Goal: Check status: Check status

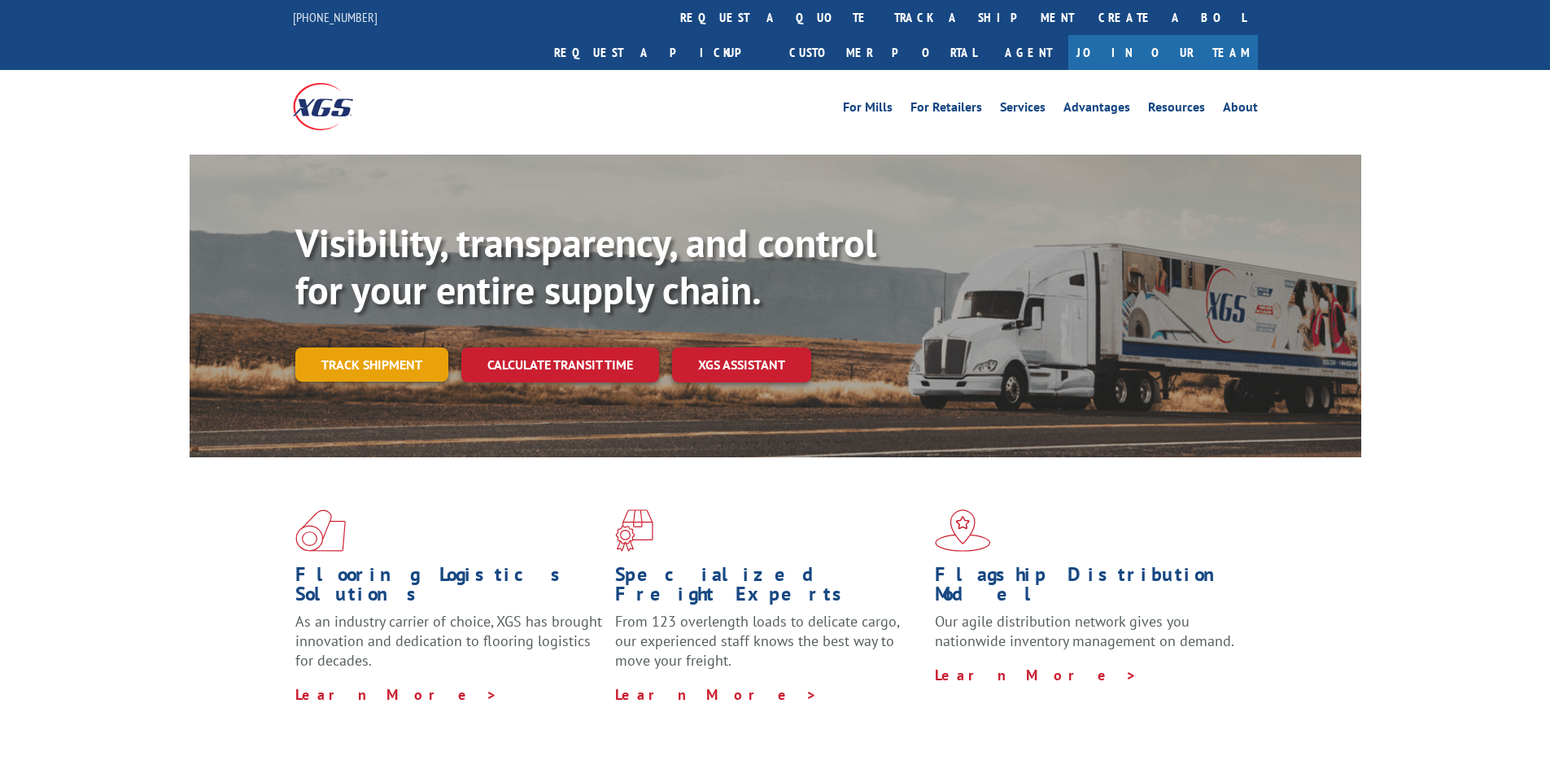
click at [396, 348] on link "Track shipment" at bounding box center [371, 365] width 153 height 34
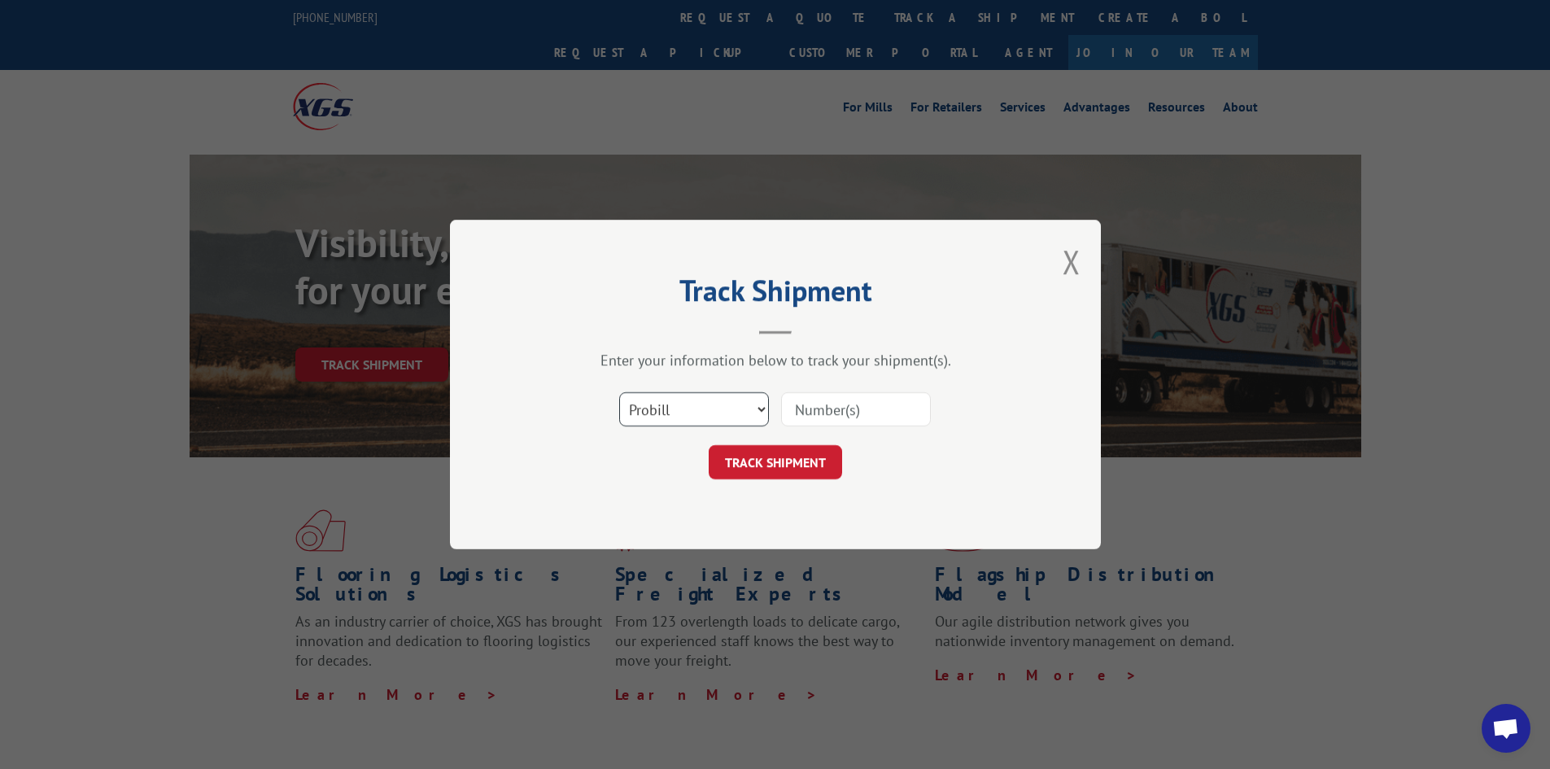
click at [761, 405] on select "Select category... Probill BOL PO" at bounding box center [694, 409] width 150 height 34
select select "bol"
click at [619, 392] on select "Select category... Probill BOL PO" at bounding box center [694, 409] width 150 height 34
click at [807, 411] on input at bounding box center [856, 409] width 150 height 34
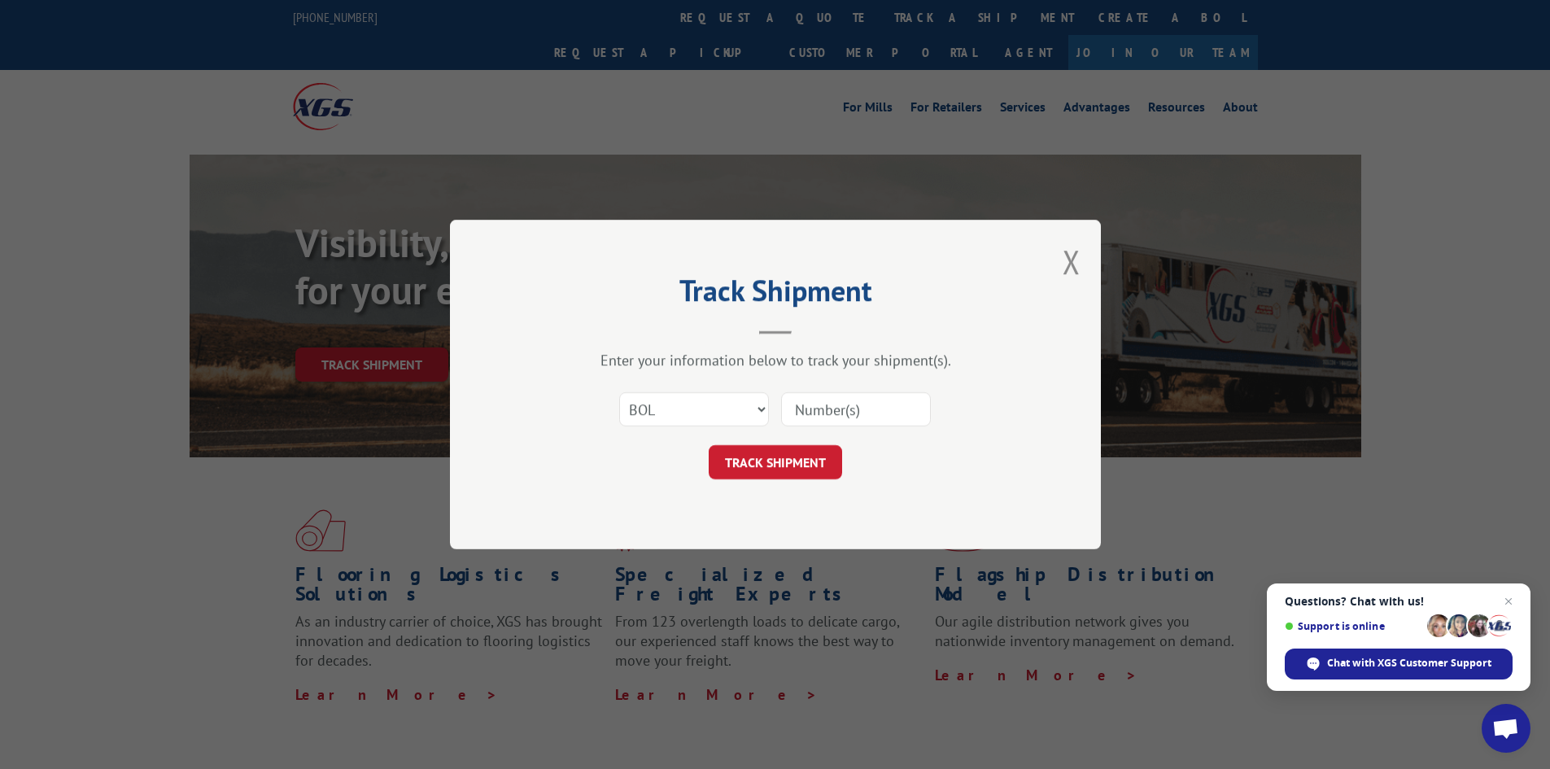
paste input "19545136"
type input "19545136"
click at [802, 461] on button "TRACK SHIPMENT" at bounding box center [775, 462] width 133 height 34
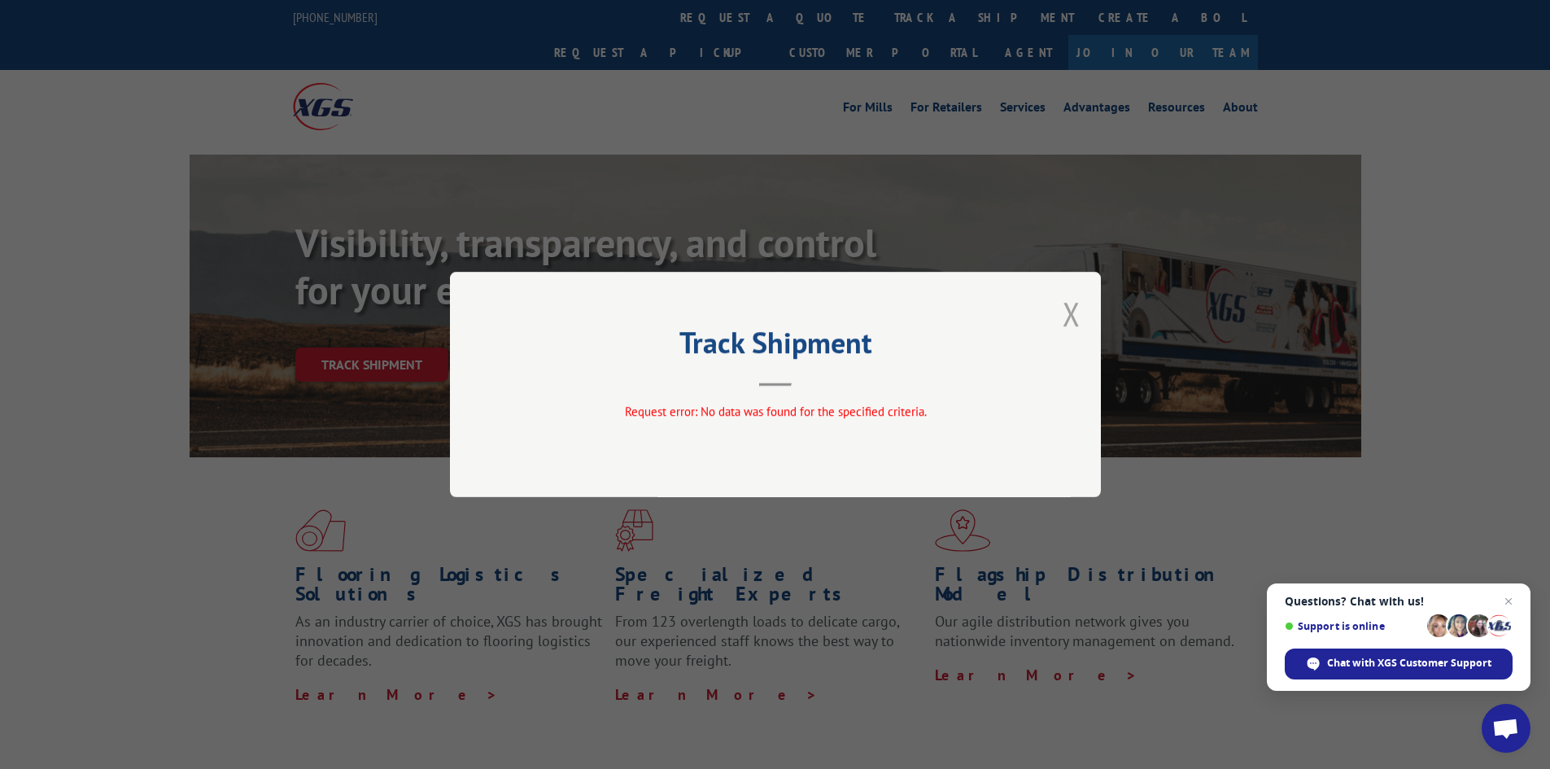
click at [1066, 307] on button "Close modal" at bounding box center [1072, 313] width 18 height 43
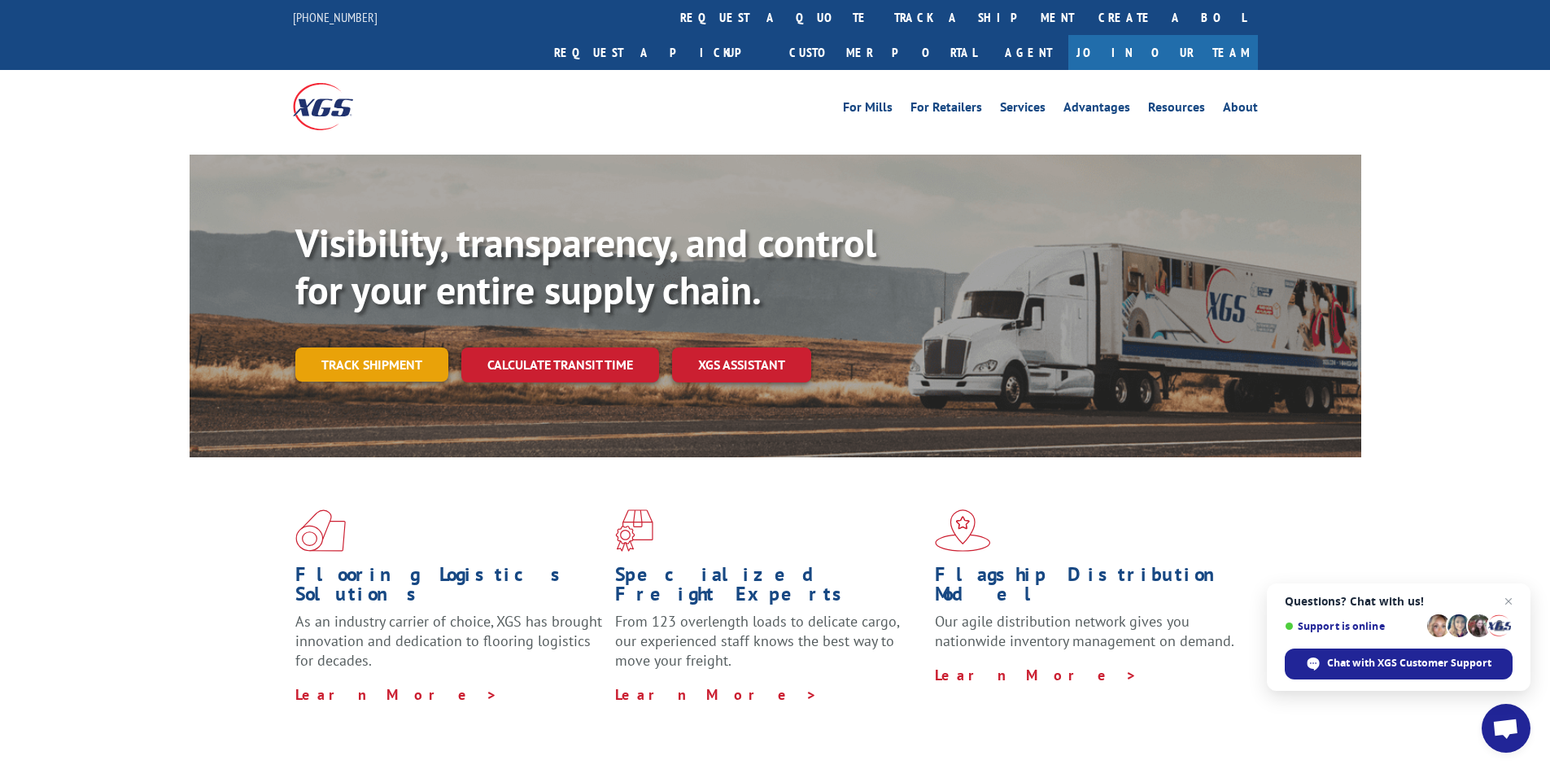
click at [377, 348] on link "Track shipment" at bounding box center [371, 365] width 153 height 34
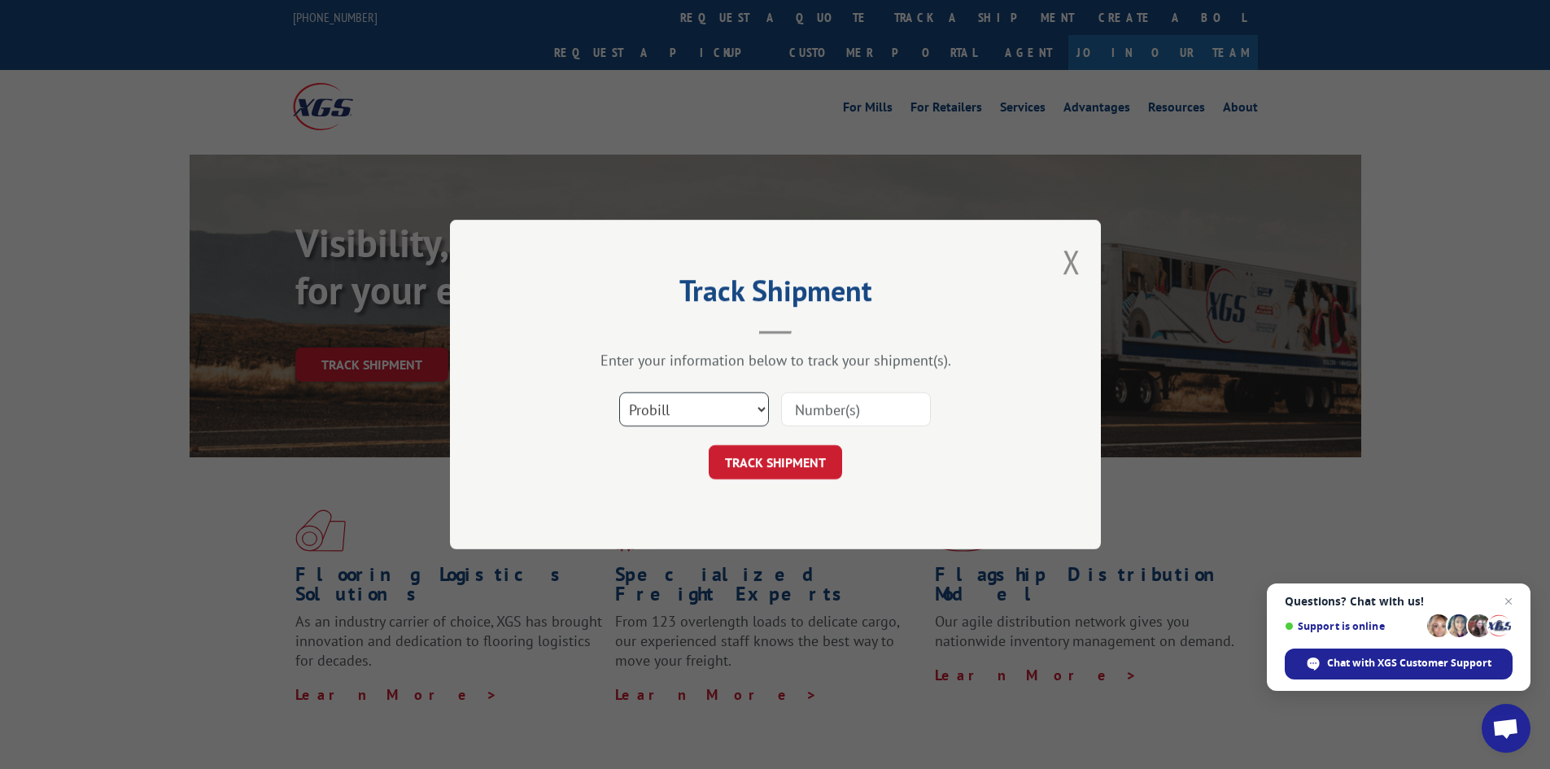
click at [748, 406] on select "Select category... Probill BOL PO" at bounding box center [694, 409] width 150 height 34
select select "po"
click at [619, 392] on select "Select category... Probill BOL PO" at bounding box center [694, 409] width 150 height 34
click at [819, 406] on input at bounding box center [856, 409] width 150 height 34
paste input "19545136"
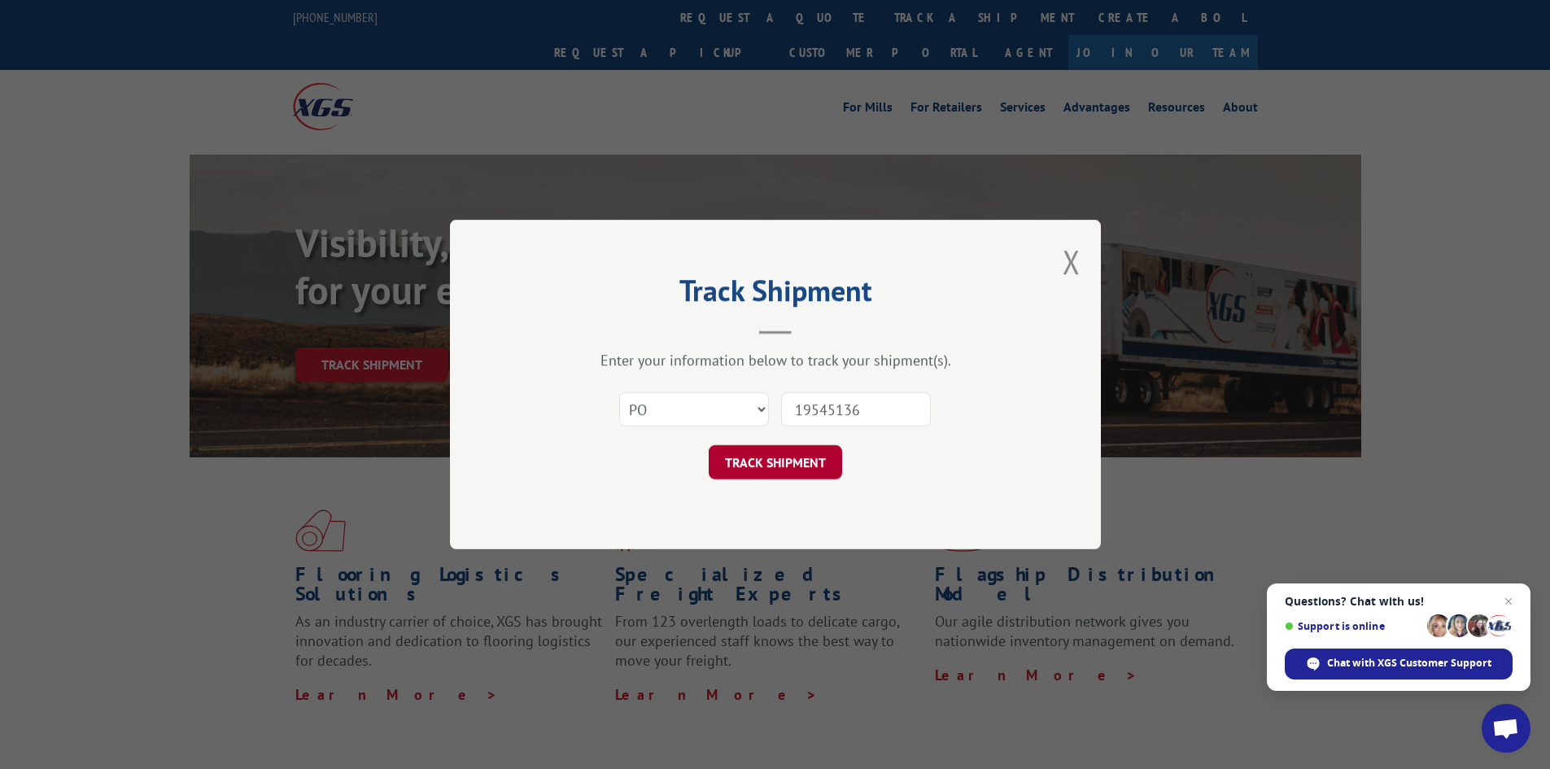
type input "19545136"
click at [785, 458] on button "TRACK SHIPMENT" at bounding box center [775, 462] width 133 height 34
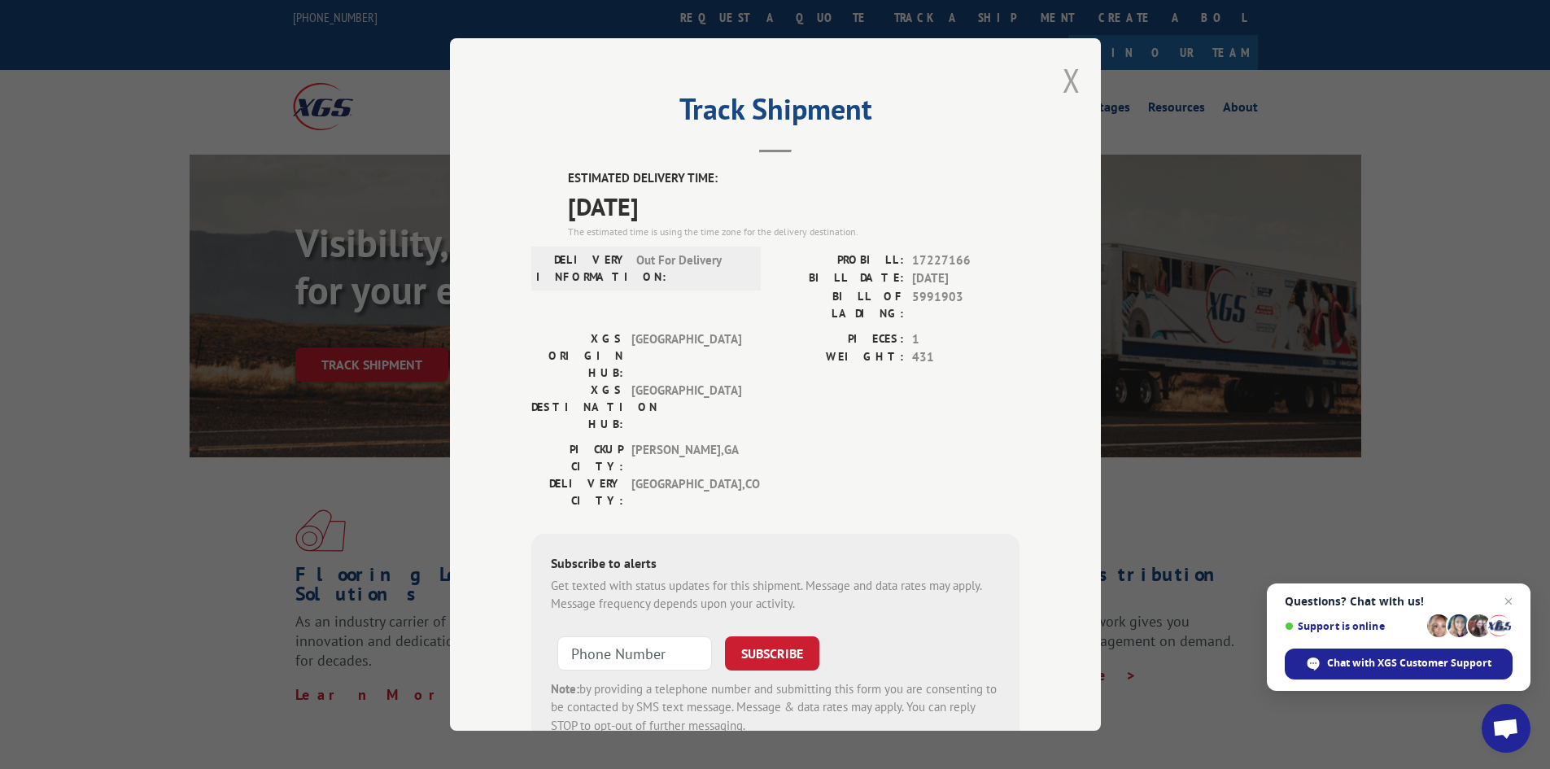
click at [1067, 68] on button "Close modal" at bounding box center [1072, 80] width 18 height 43
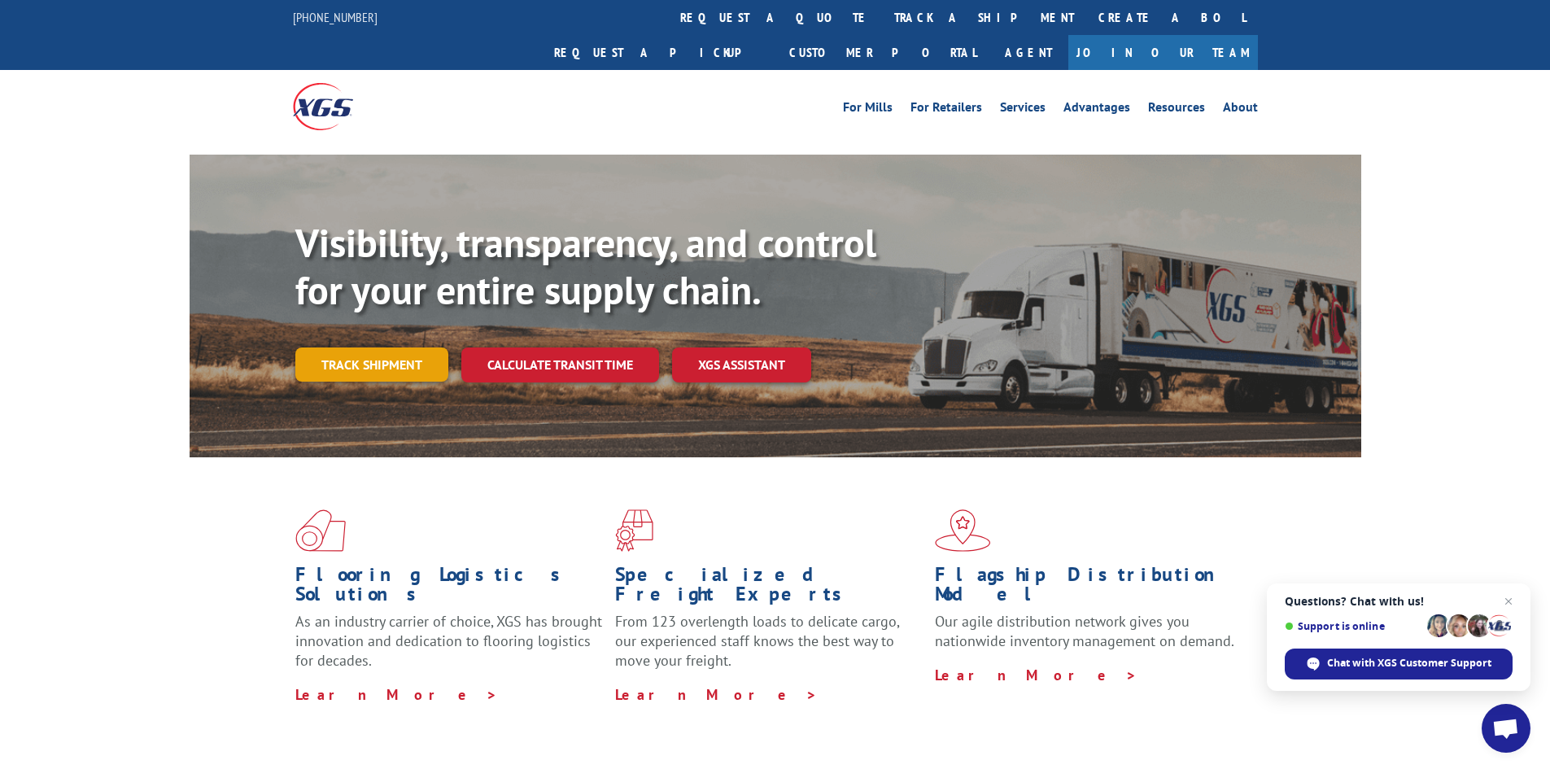
click at [361, 348] on link "Track shipment" at bounding box center [371, 365] width 153 height 34
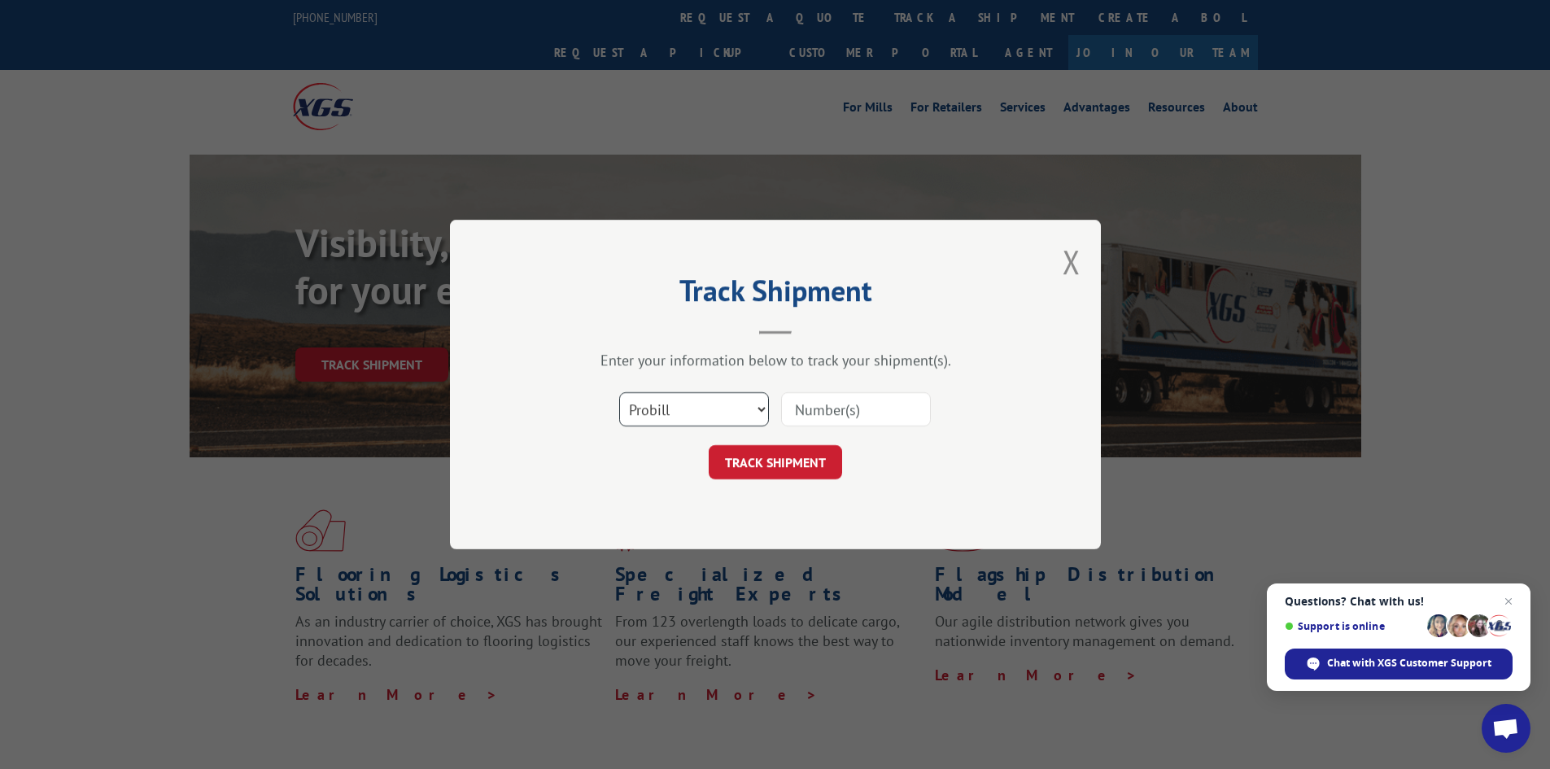
click at [727, 413] on select "Select category... Probill BOL PO" at bounding box center [694, 409] width 150 height 34
select select "po"
click at [619, 392] on select "Select category... Probill BOL PO" at bounding box center [694, 409] width 150 height 34
click at [815, 409] on input at bounding box center [856, 409] width 150 height 34
paste input "19545113"
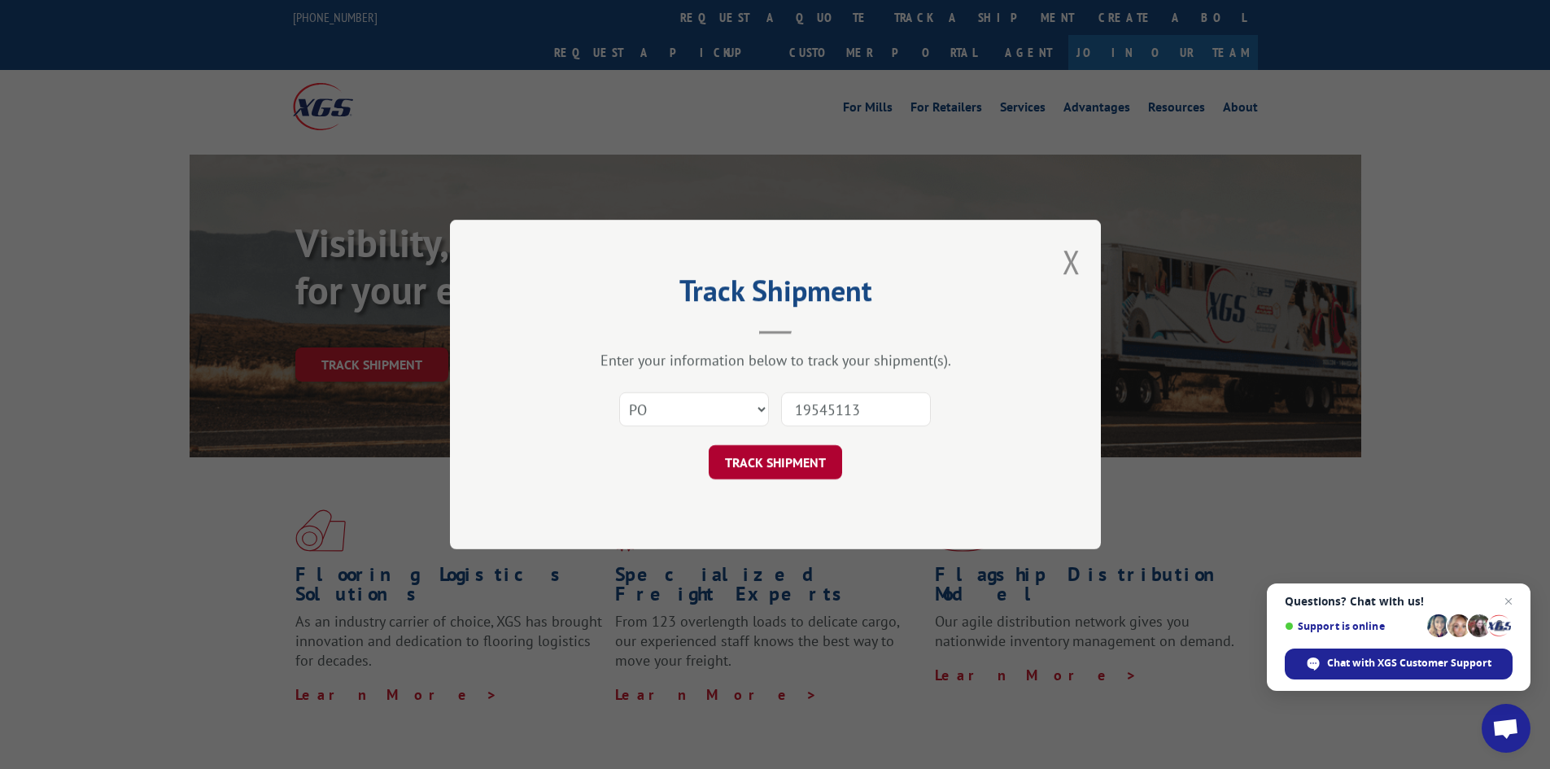
type input "19545113"
click at [727, 458] on button "TRACK SHIPMENT" at bounding box center [775, 462] width 133 height 34
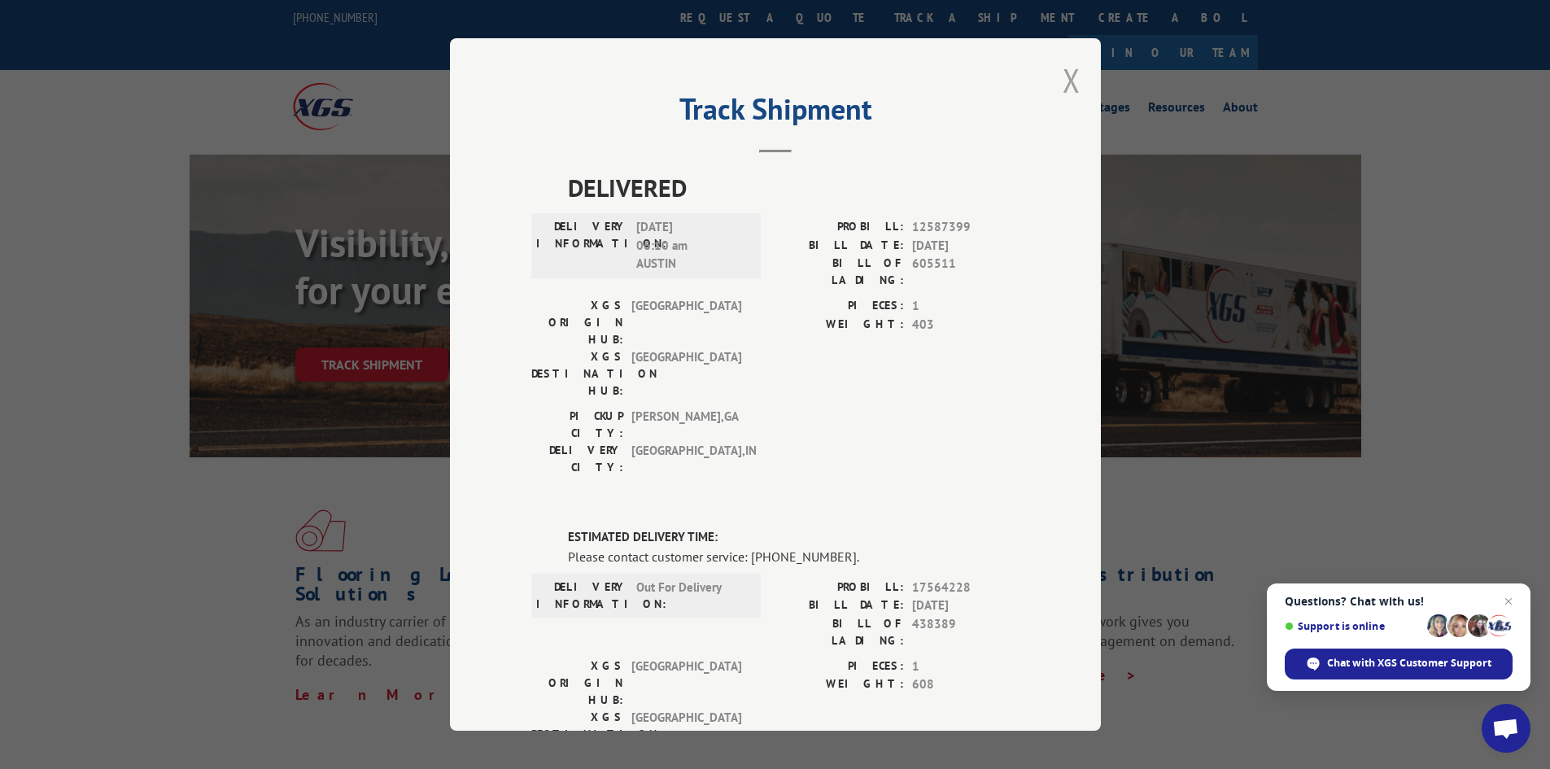
click at [1064, 75] on button "Close modal" at bounding box center [1072, 80] width 18 height 43
